Goal: Download file/media

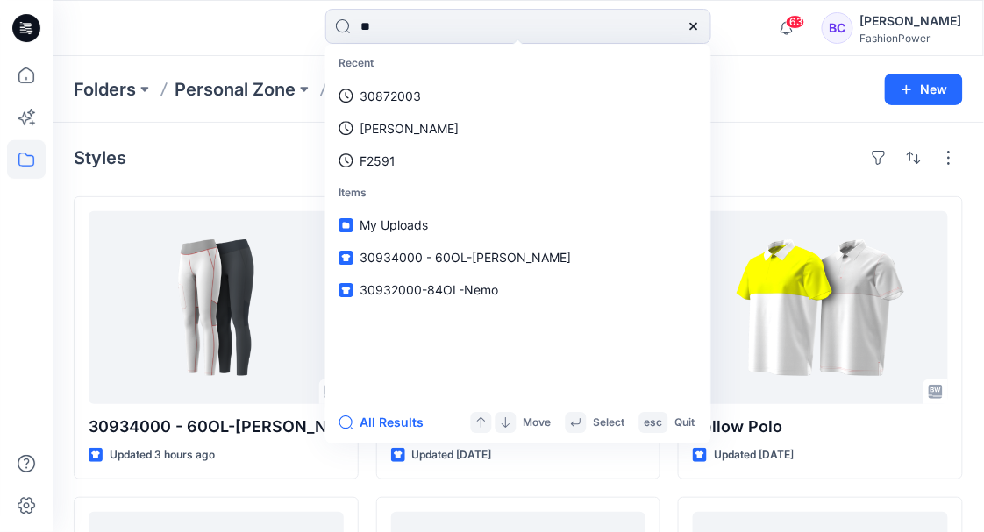
type input "***"
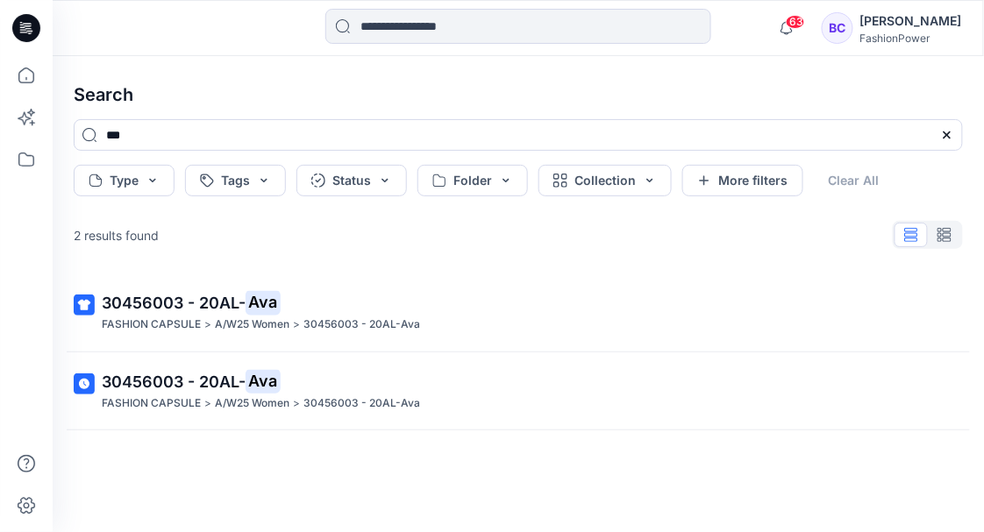
click at [153, 325] on p "FASHION CAPSULE" at bounding box center [151, 325] width 99 height 18
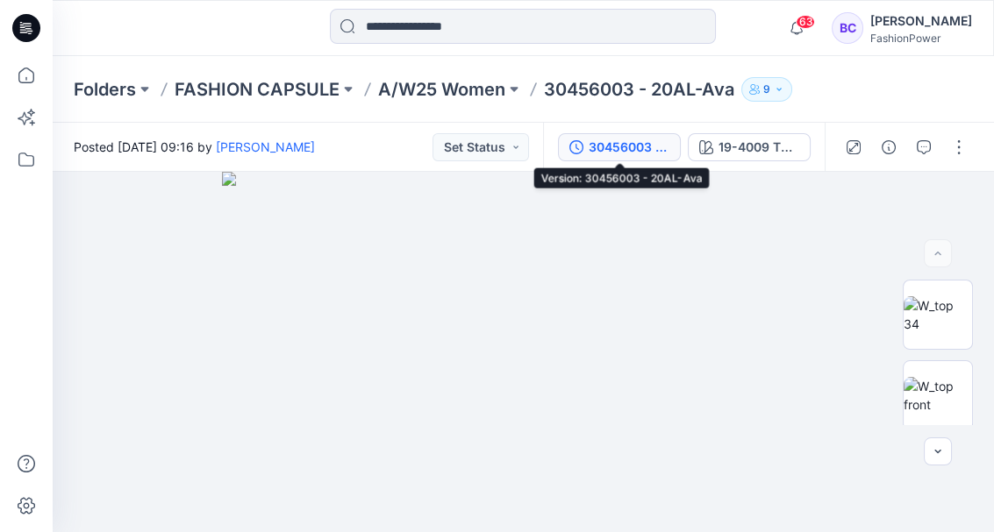
click at [571, 144] on icon "button" at bounding box center [576, 147] width 14 height 14
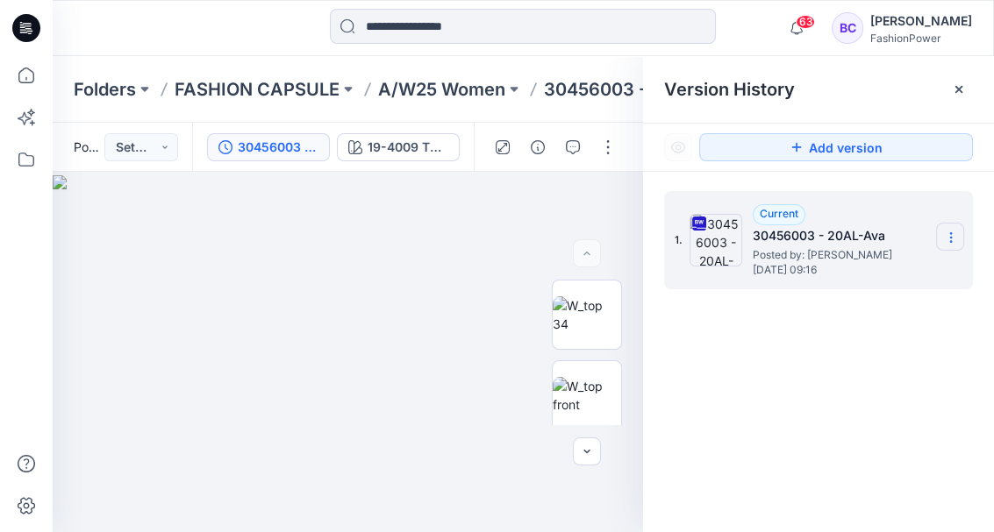
click at [952, 235] on icon at bounding box center [951, 238] width 14 height 14
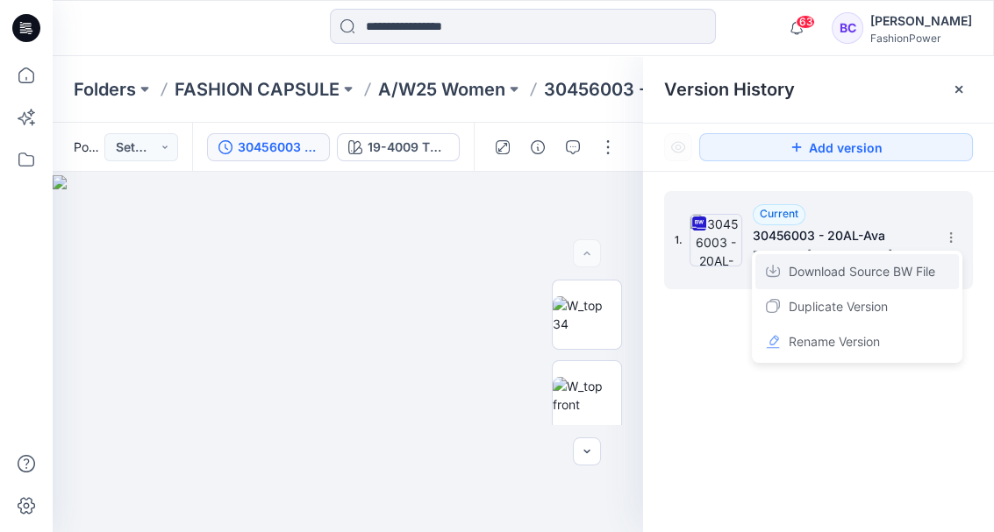
click at [905, 272] on span "Download Source BW File" at bounding box center [861, 271] width 146 height 21
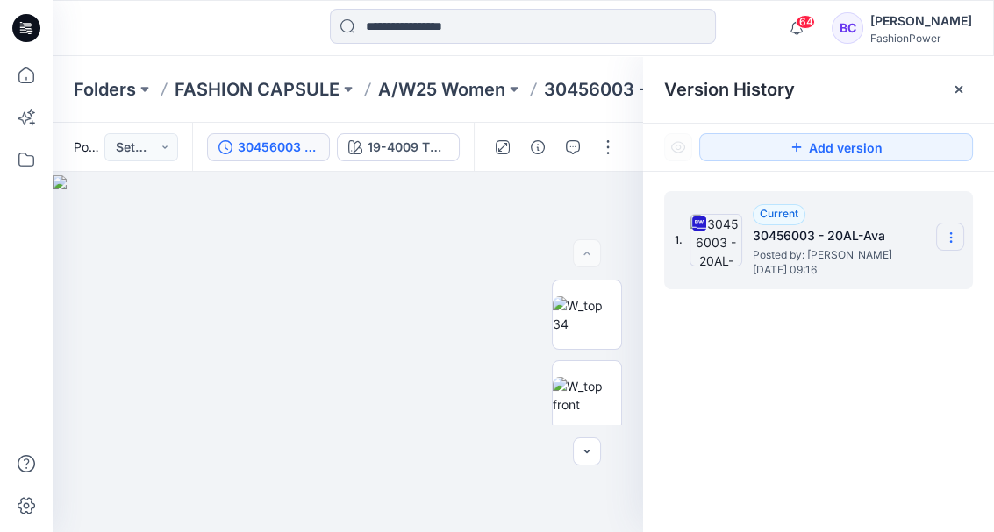
click at [952, 232] on icon at bounding box center [951, 238] width 14 height 14
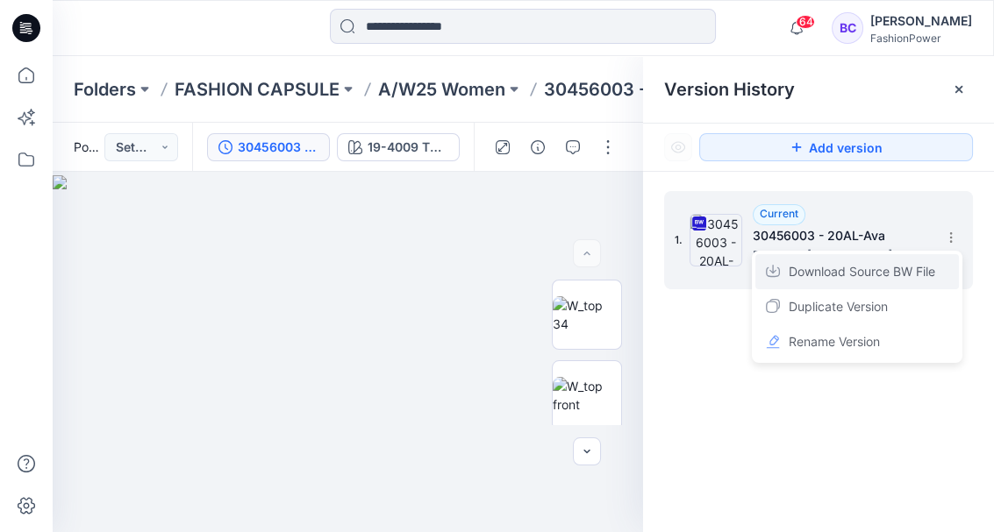
click at [846, 273] on span "Download Source BW File" at bounding box center [861, 271] width 146 height 21
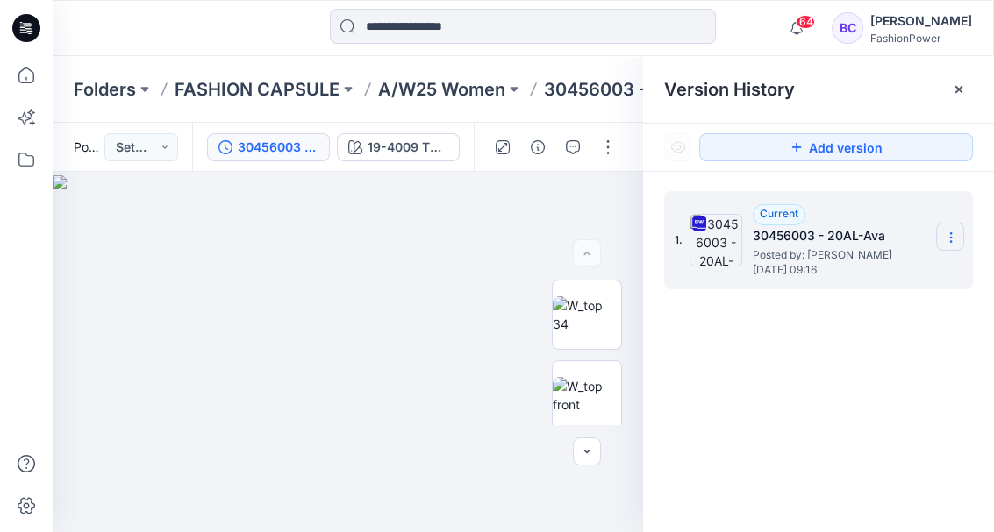
click at [938, 235] on section at bounding box center [950, 237] width 28 height 28
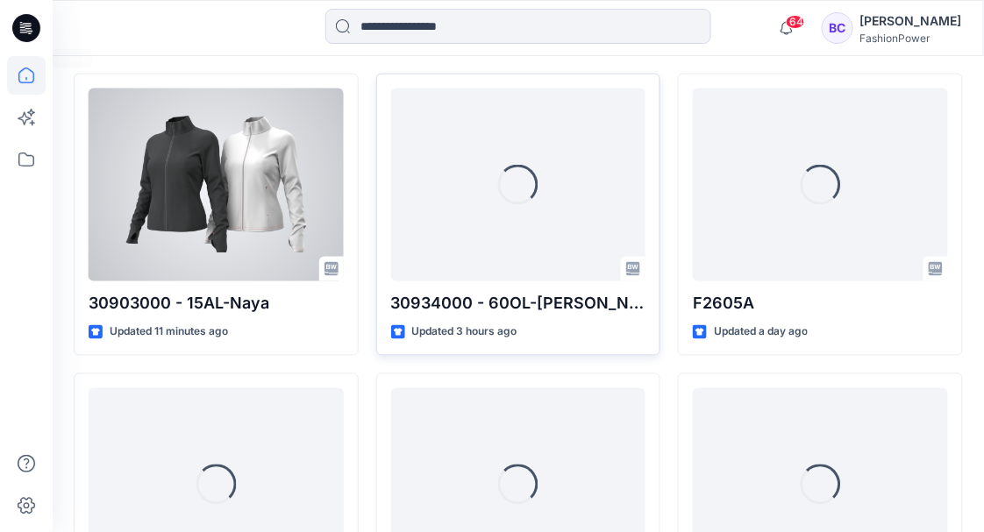
scroll to position [526, 0]
